Goal: Task Accomplishment & Management: Manage account settings

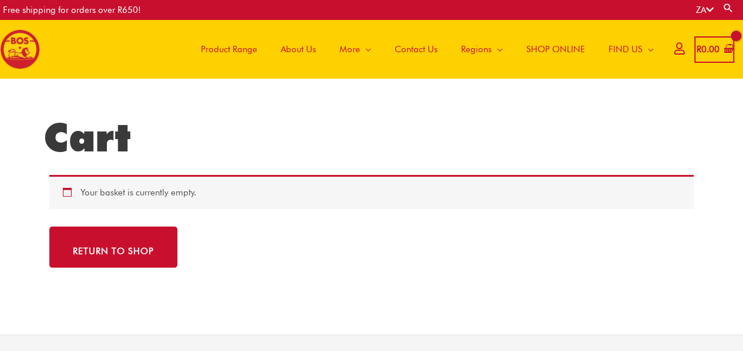
click at [674, 49] on icon at bounding box center [679, 48] width 10 height 9
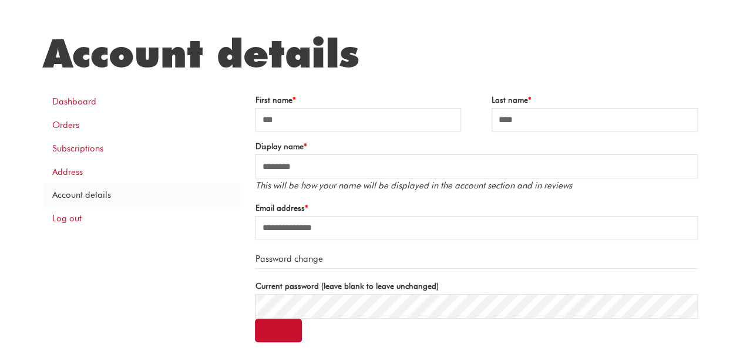
scroll to position [86, 0]
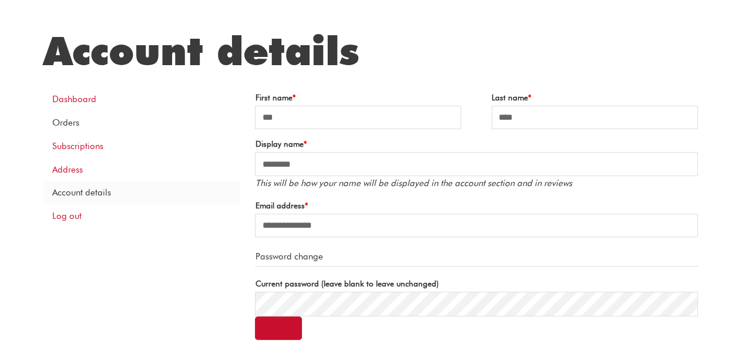
click at [62, 122] on link "Orders" at bounding box center [141, 123] width 197 height 23
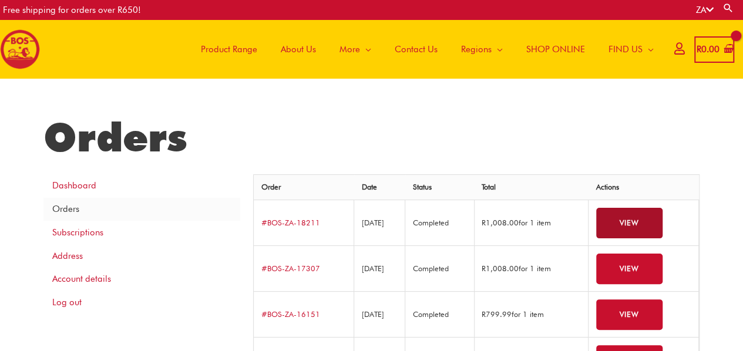
click at [629, 226] on link "View" at bounding box center [629, 223] width 66 height 31
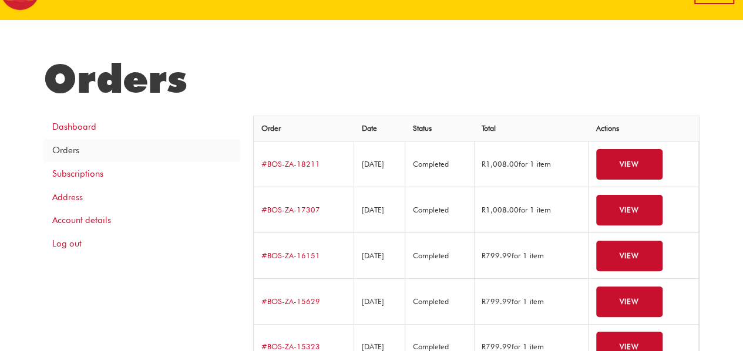
scroll to position [63, 0]
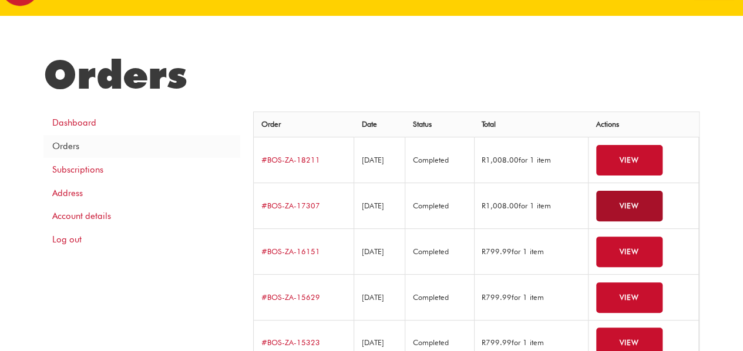
click at [632, 203] on link "View" at bounding box center [629, 206] width 66 height 31
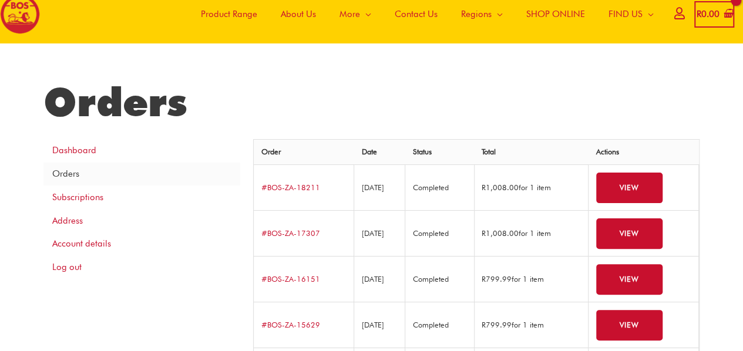
scroll to position [29, 0]
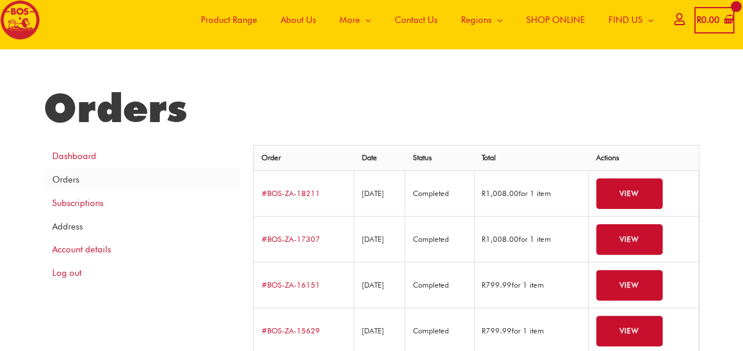
click at [72, 231] on link "Address" at bounding box center [141, 226] width 197 height 23
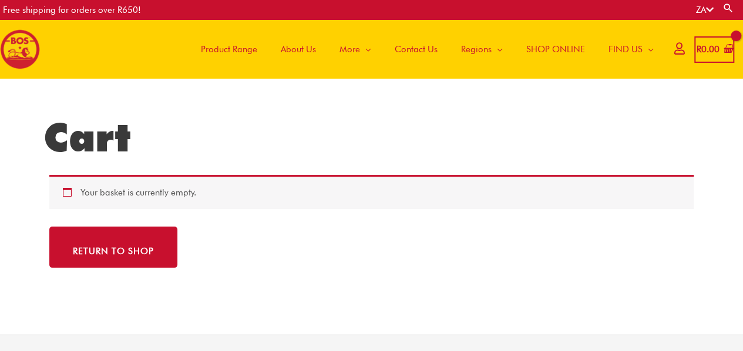
click at [554, 50] on span "SHOP ONLINE" at bounding box center [555, 49] width 59 height 35
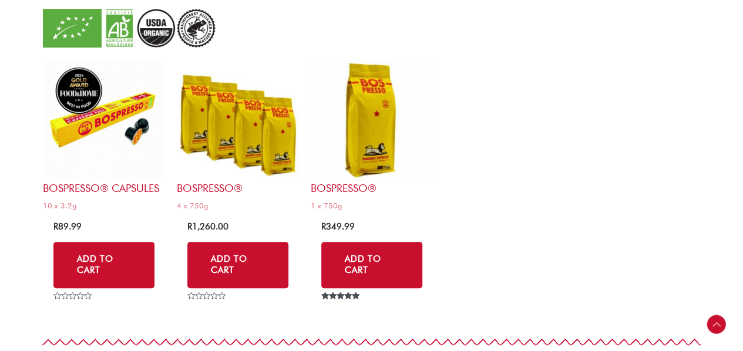
scroll to position [2336, 0]
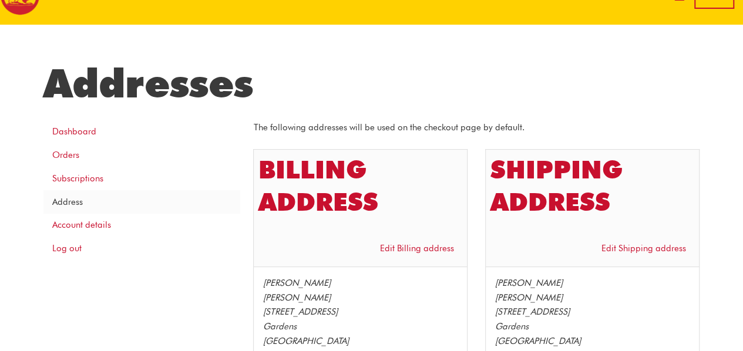
scroll to position [60, 0]
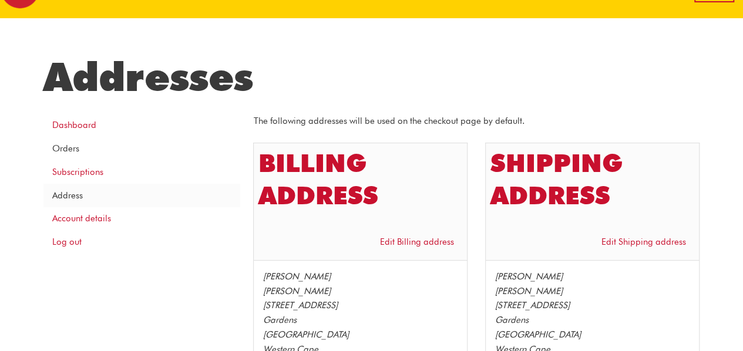
click at [66, 149] on link "Orders" at bounding box center [141, 148] width 197 height 23
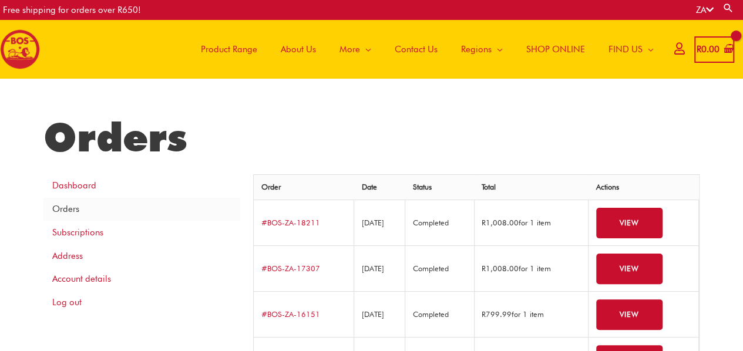
drag, startPoint x: 289, startPoint y: 219, endPoint x: 265, endPoint y: 122, distance: 100.3
click at [265, 122] on h1 "Orders" at bounding box center [371, 137] width 656 height 47
